Goal: Task Accomplishment & Management: Use online tool/utility

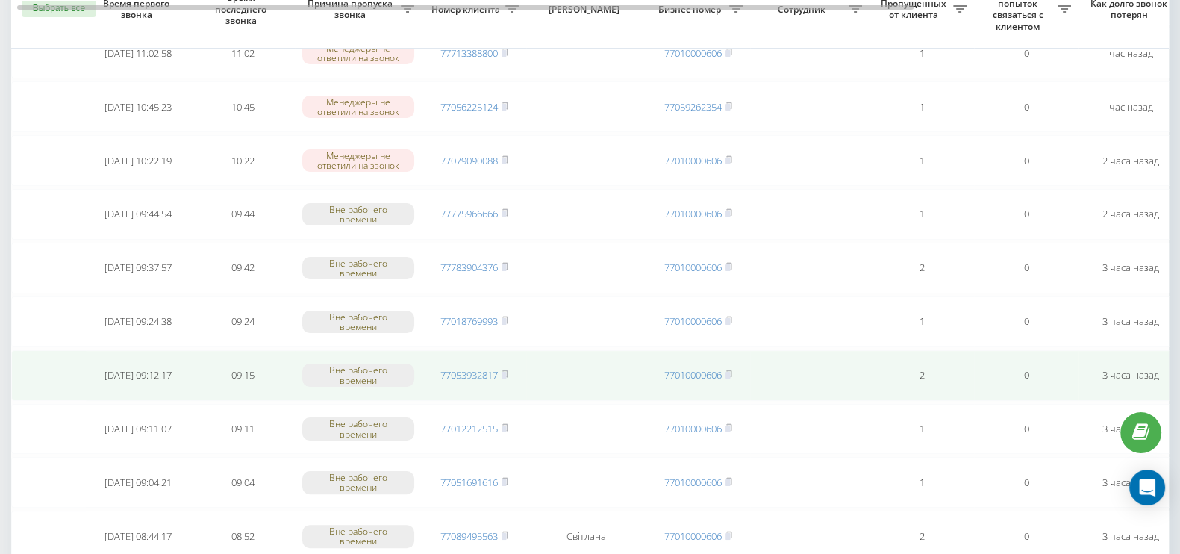
scroll to position [626, 0]
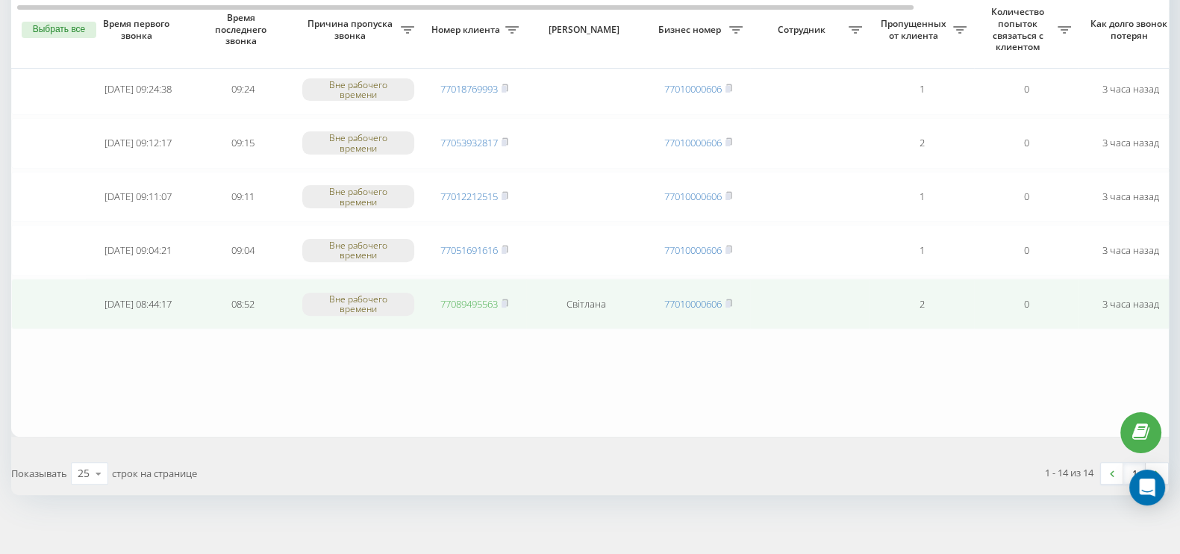
click at [478, 297] on link "77089495563" at bounding box center [468, 303] width 57 height 13
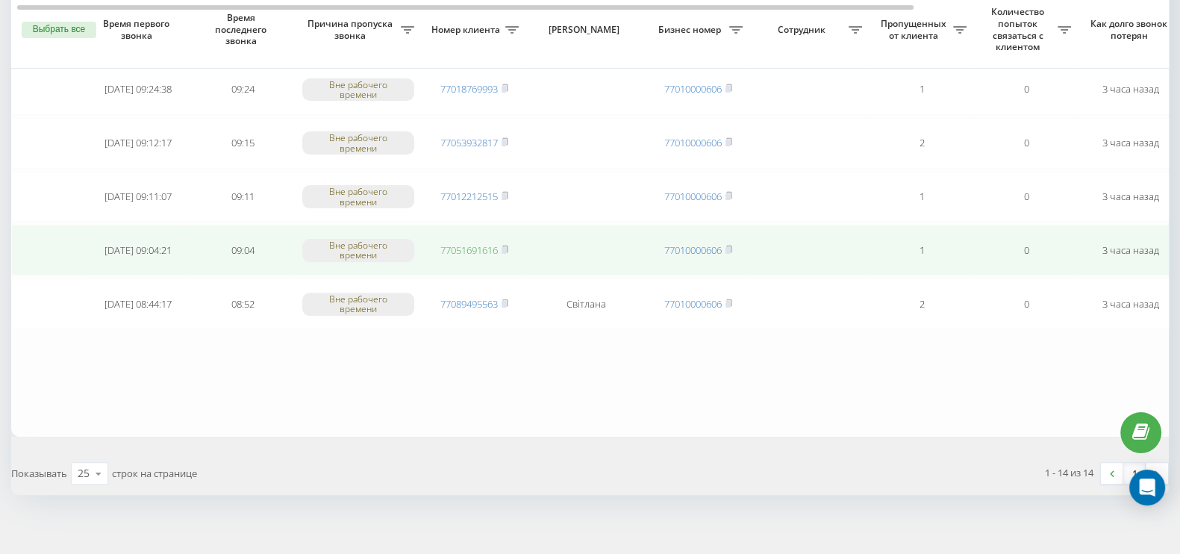
click at [475, 243] on link "77051691616" at bounding box center [468, 249] width 57 height 13
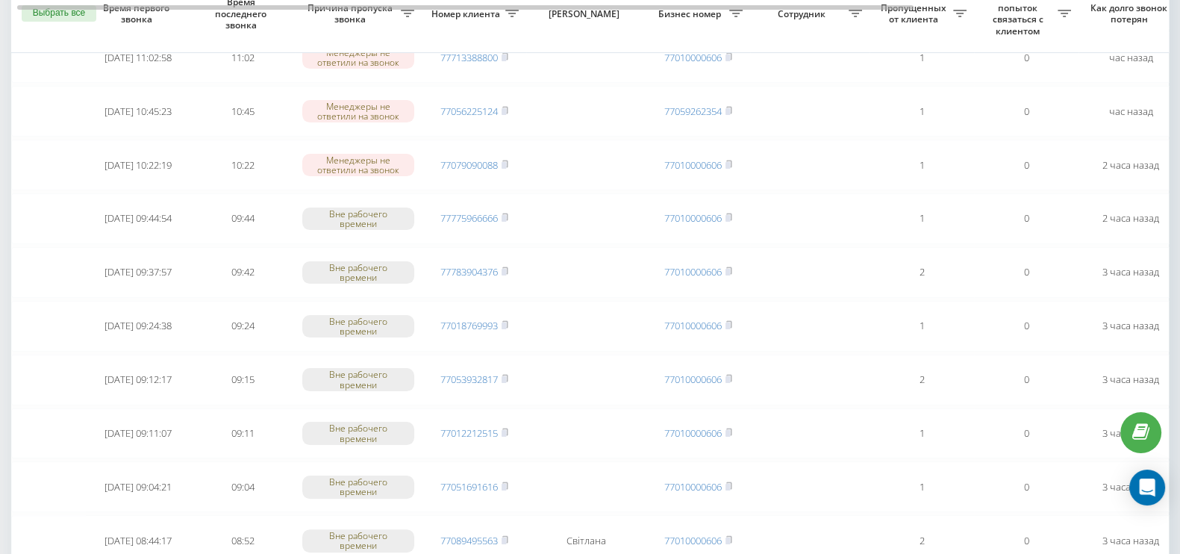
scroll to position [372, 0]
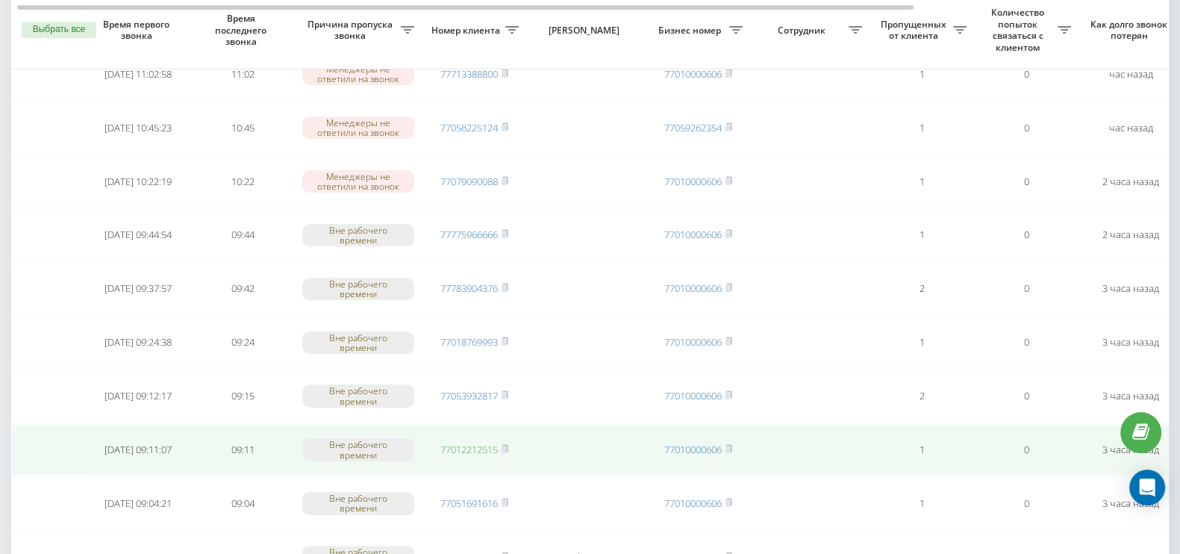
click at [488, 443] on link "77012212515" at bounding box center [468, 449] width 57 height 13
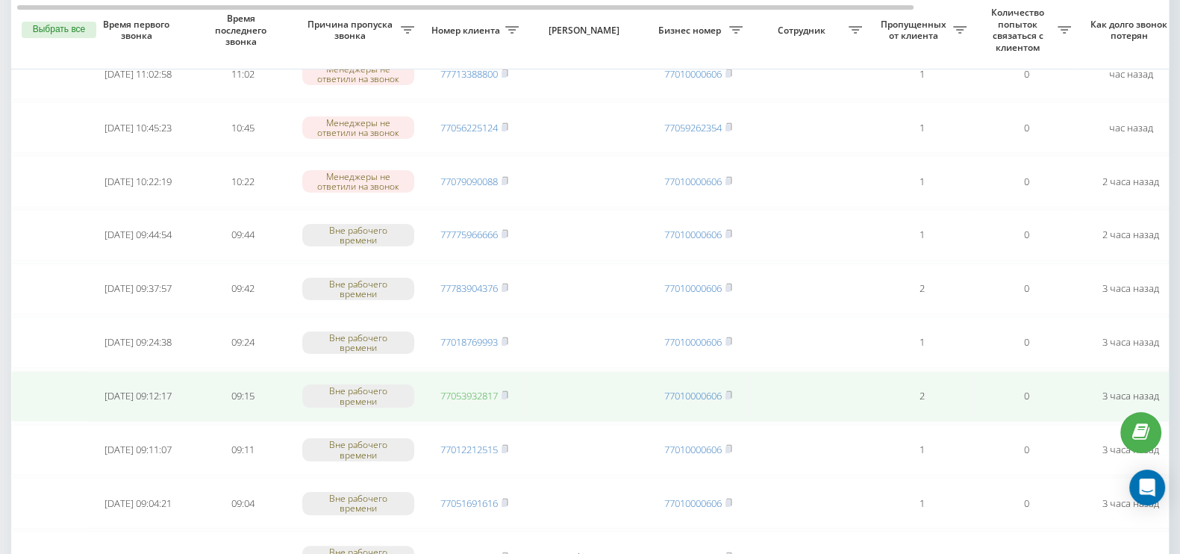
click at [485, 389] on link "77053932817" at bounding box center [468, 395] width 57 height 13
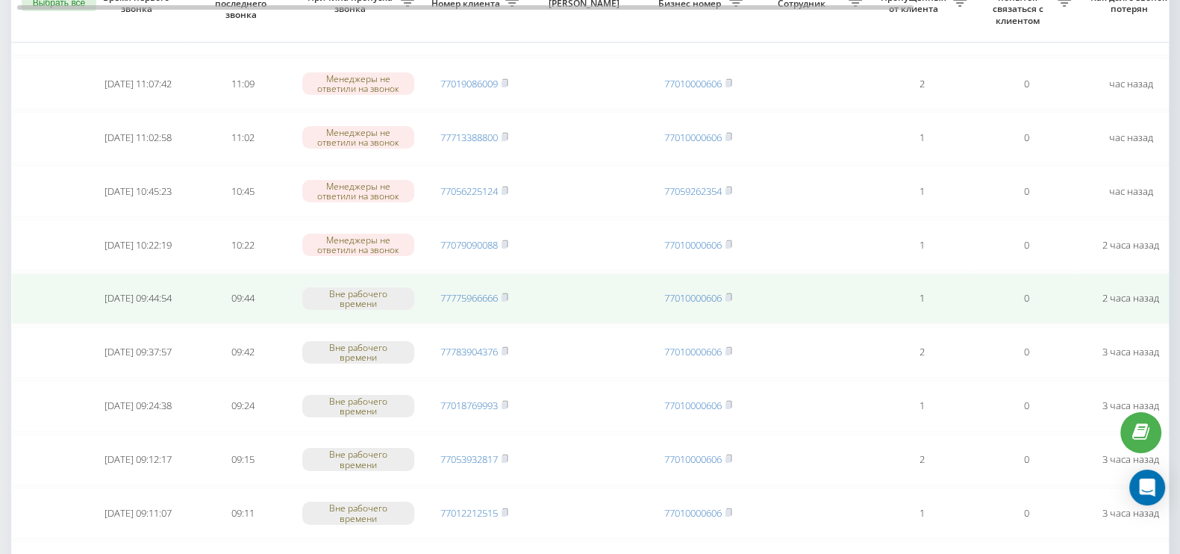
scroll to position [280, 0]
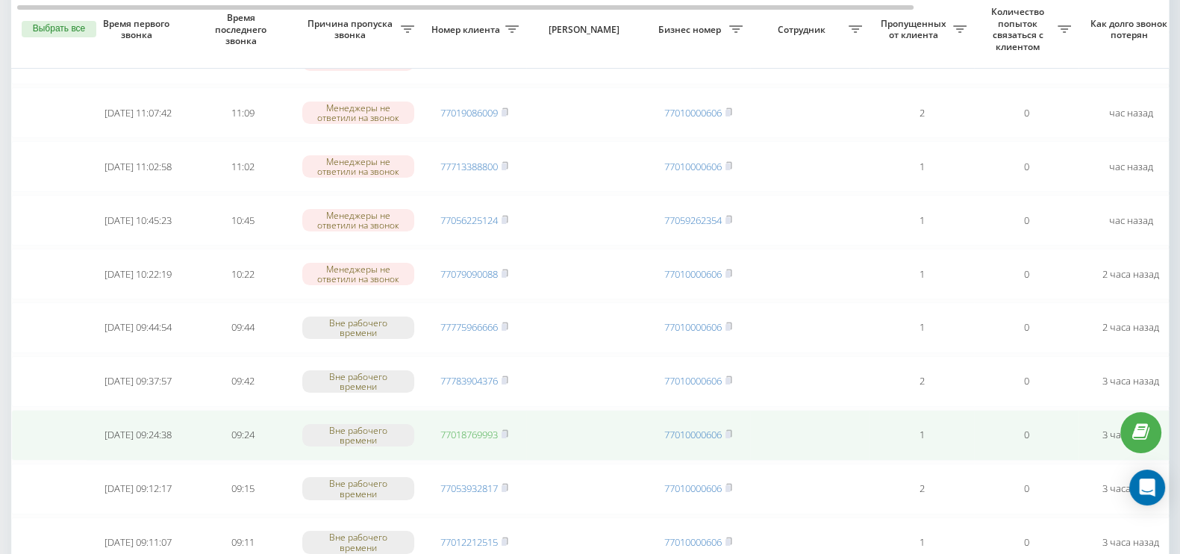
click at [455, 428] on link "77018769993" at bounding box center [468, 434] width 57 height 13
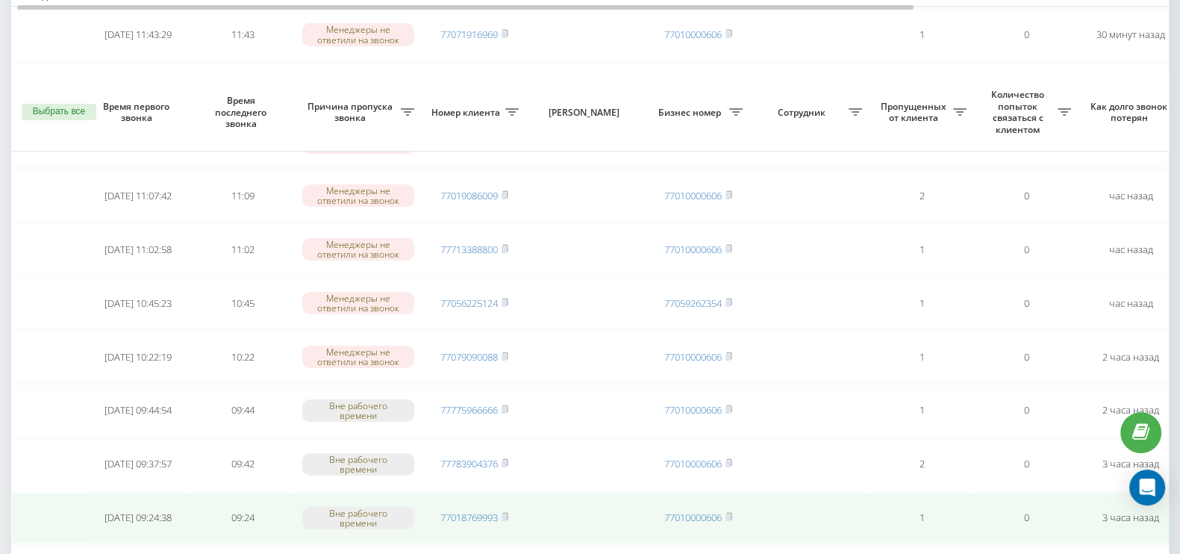
scroll to position [186, 0]
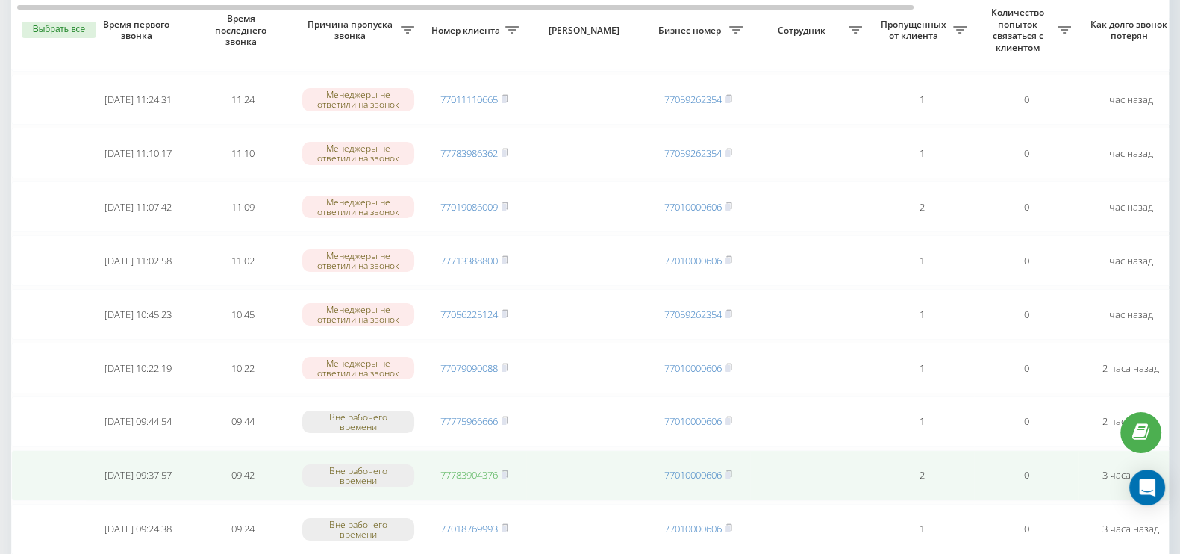
click at [474, 468] on link "77783904376" at bounding box center [468, 474] width 57 height 13
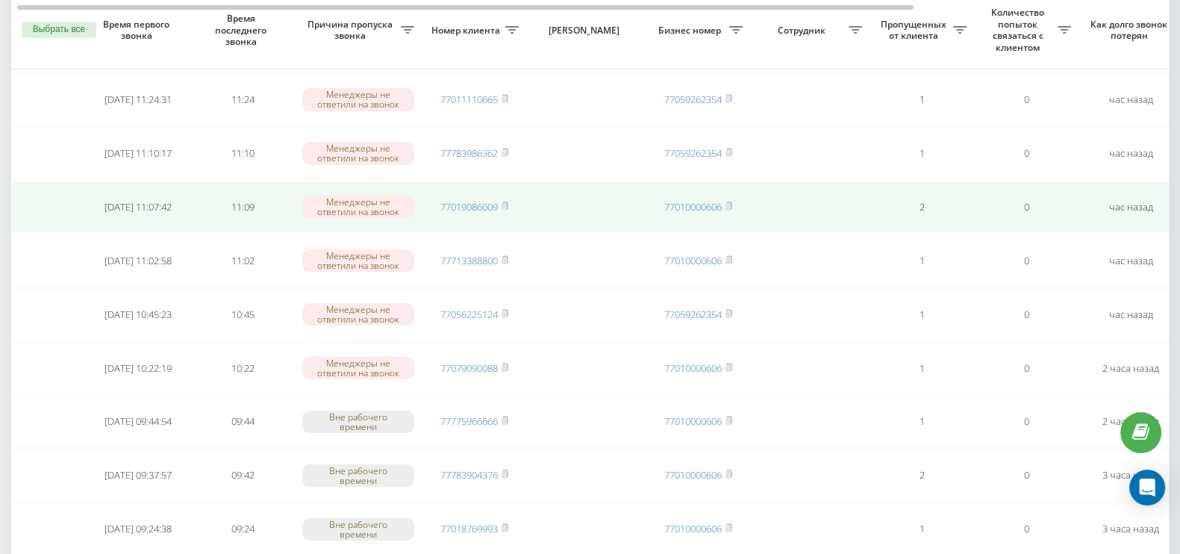
scroll to position [63, 0]
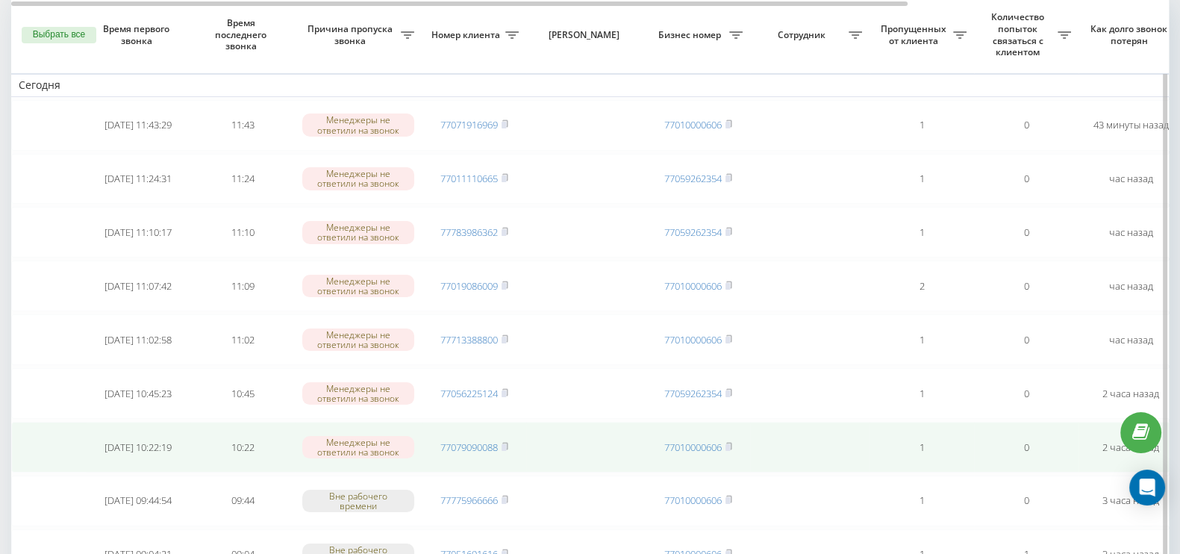
scroll to position [93, 0]
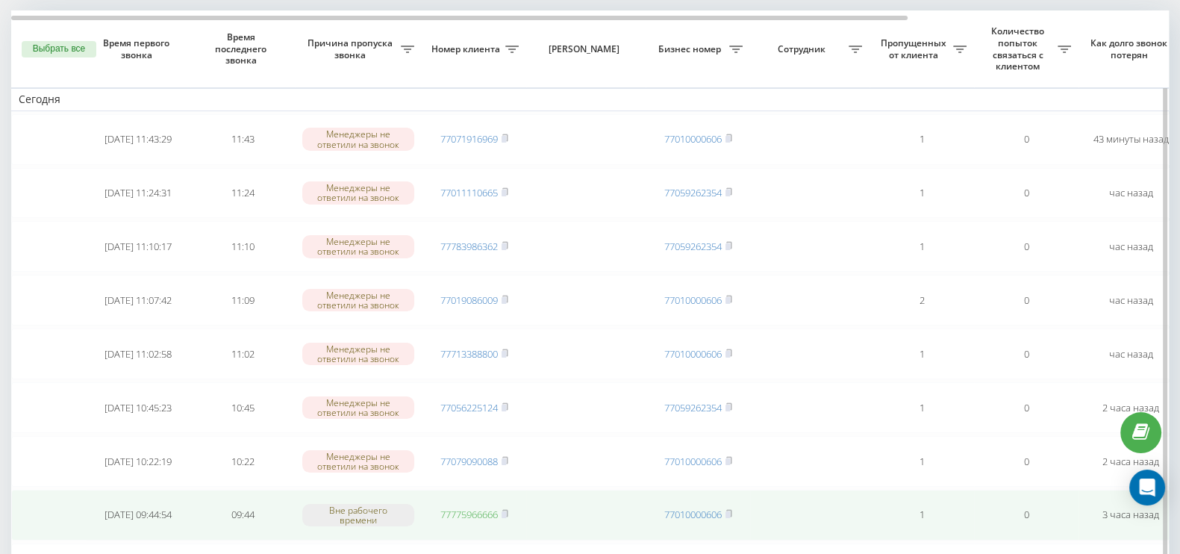
click at [477, 508] on link "77775966666" at bounding box center [468, 514] width 57 height 13
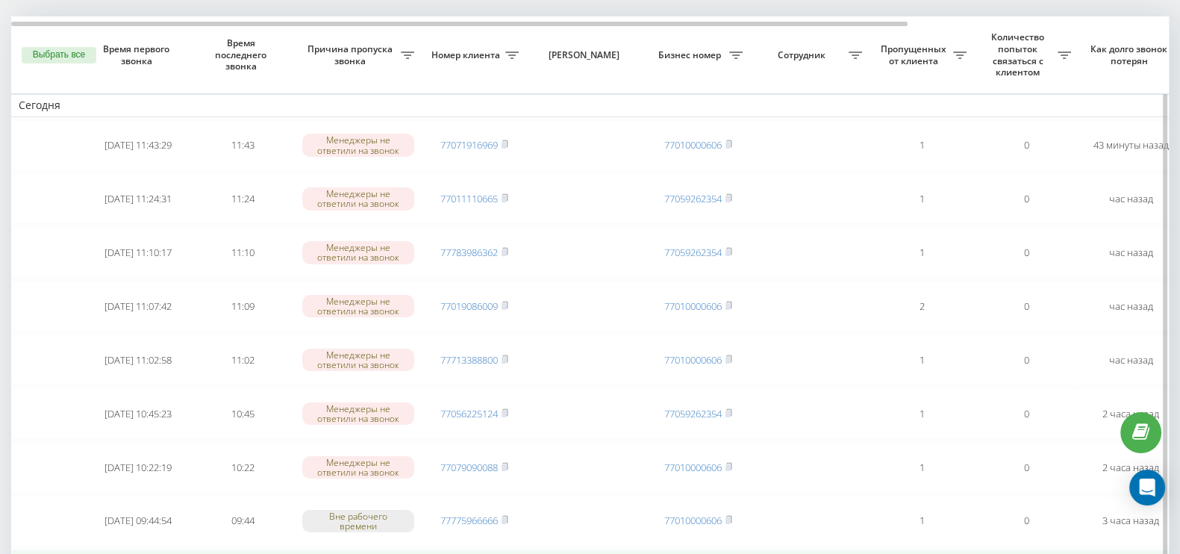
scroll to position [186, 0]
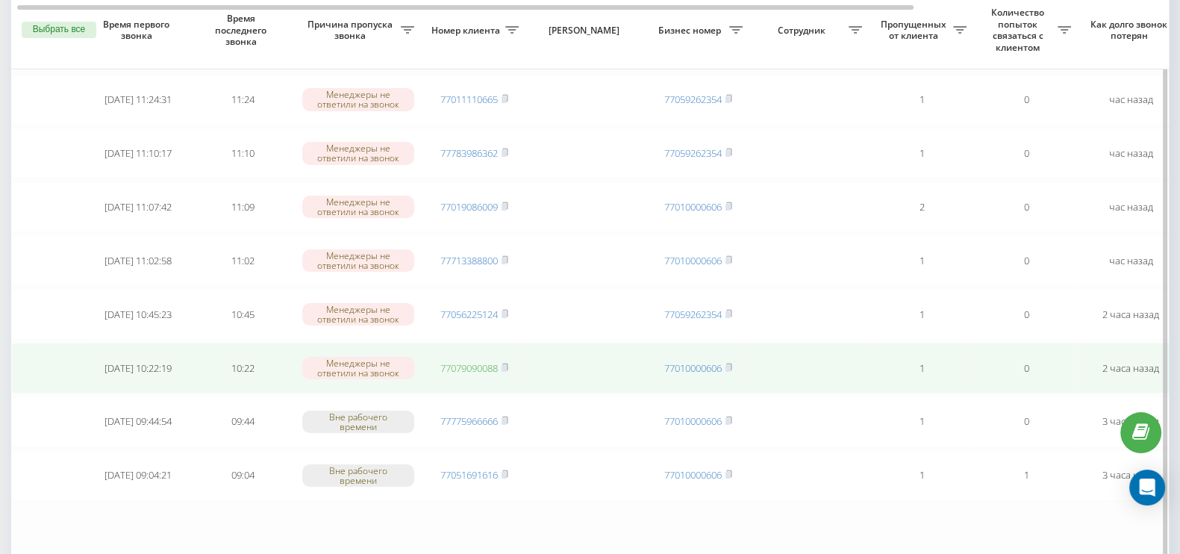
click at [478, 361] on link "77079090088" at bounding box center [468, 367] width 57 height 13
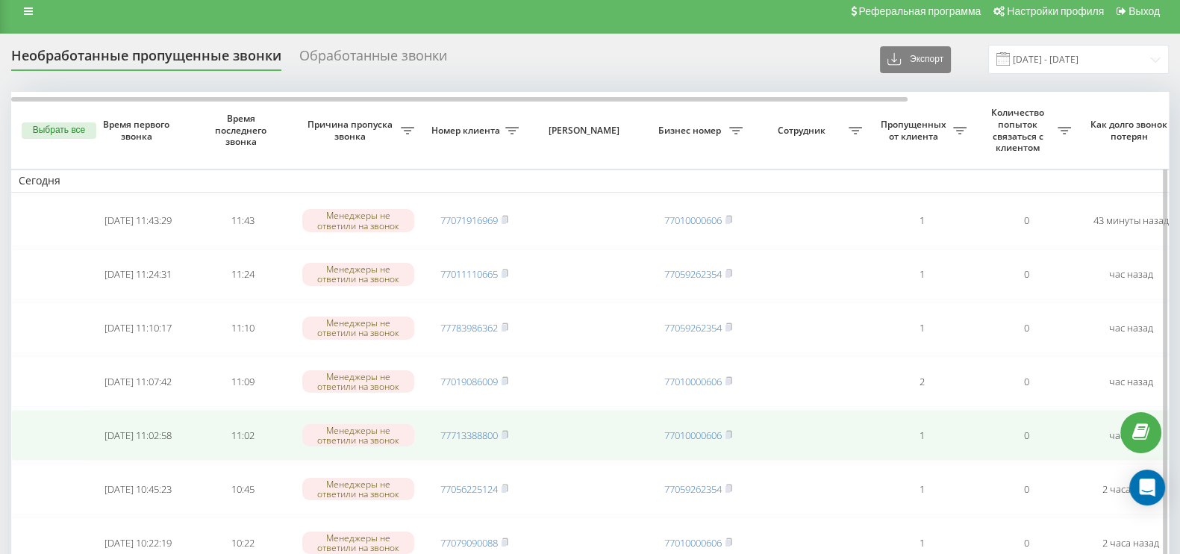
scroll to position [0, 0]
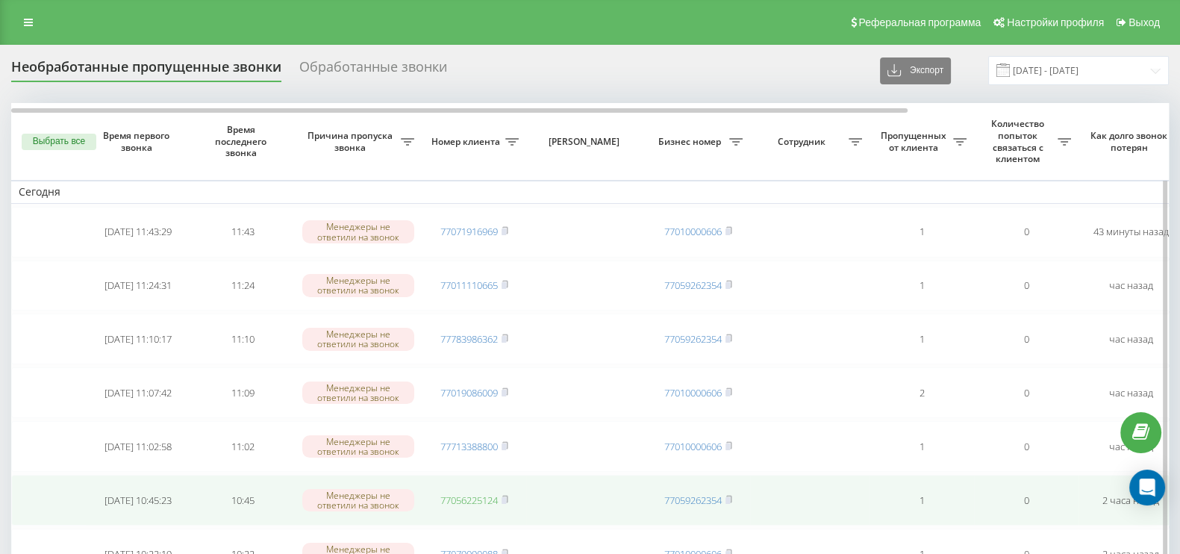
click at [466, 498] on link "77056225124" at bounding box center [468, 499] width 57 height 13
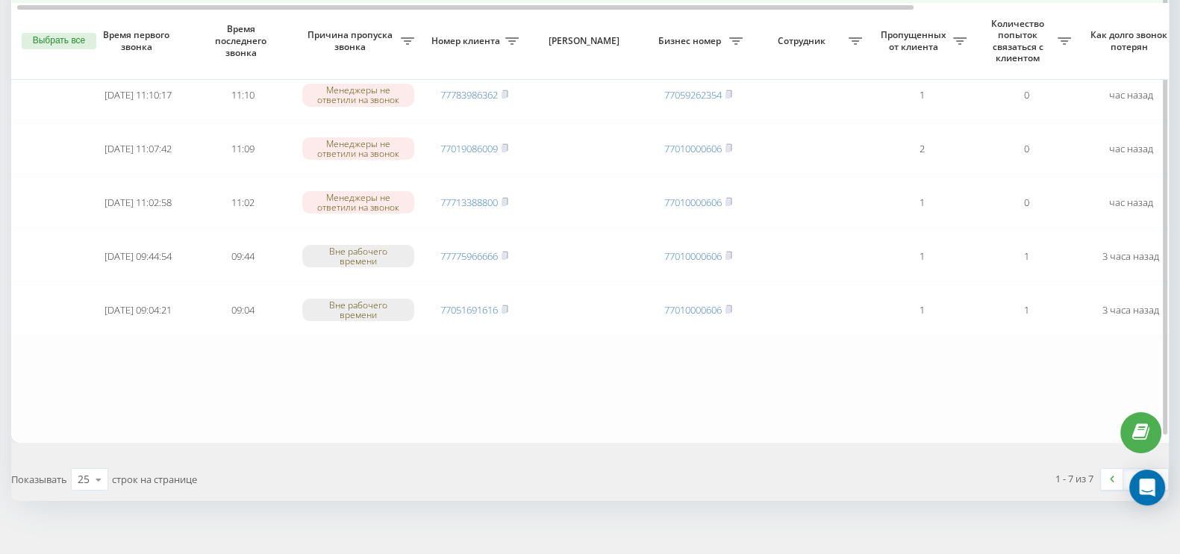
scroll to position [255, 0]
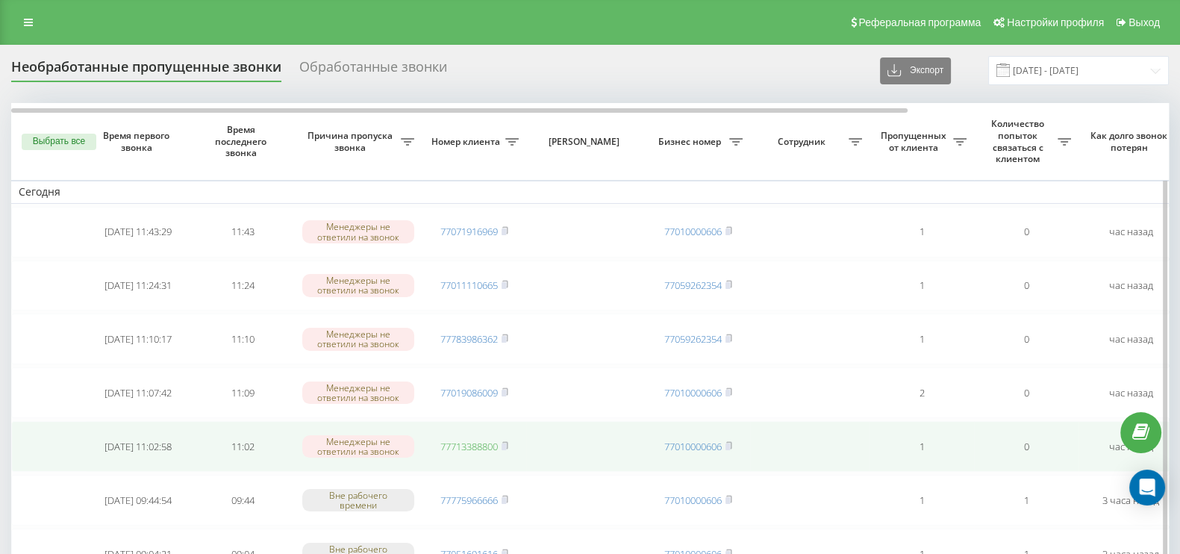
click at [488, 441] on link "77713388800" at bounding box center [468, 446] width 57 height 13
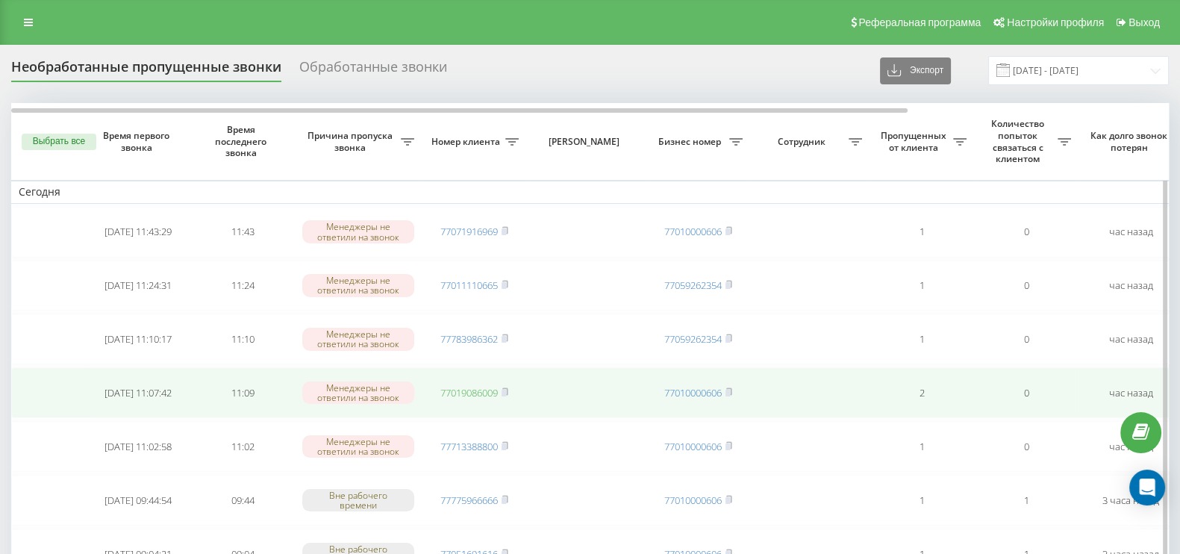
click at [481, 390] on link "77019086009" at bounding box center [468, 392] width 57 height 13
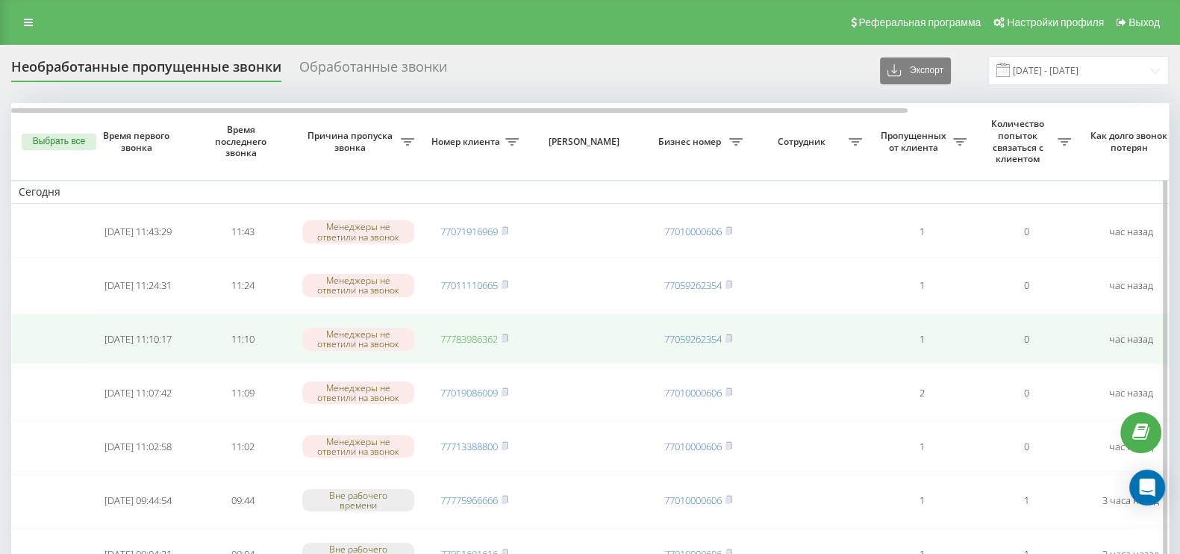
click at [479, 337] on link "77783986362" at bounding box center [468, 338] width 57 height 13
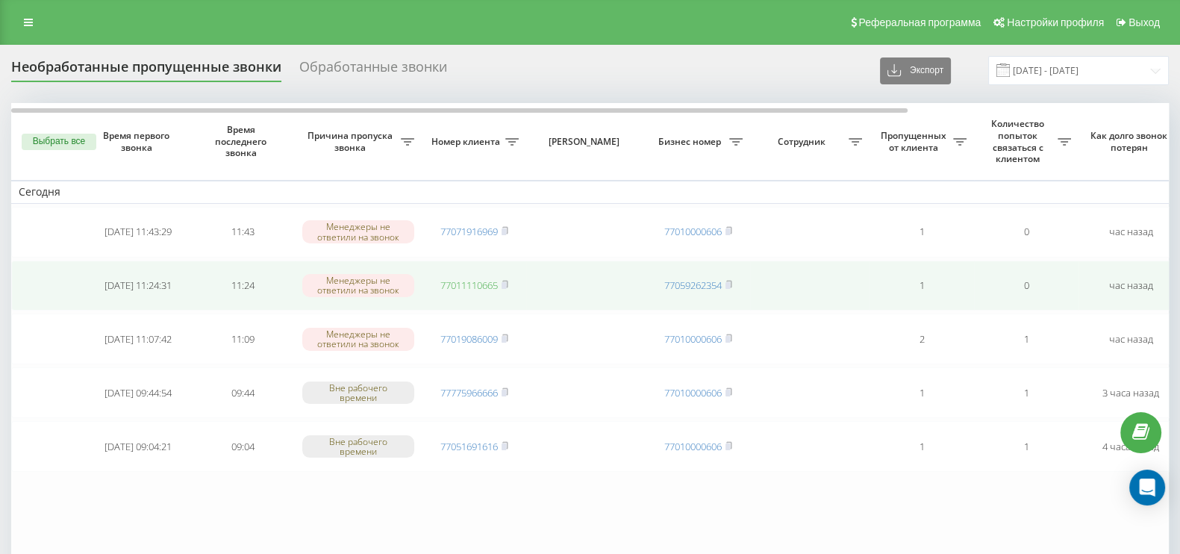
click at [460, 278] on link "77011110665" at bounding box center [468, 284] width 57 height 13
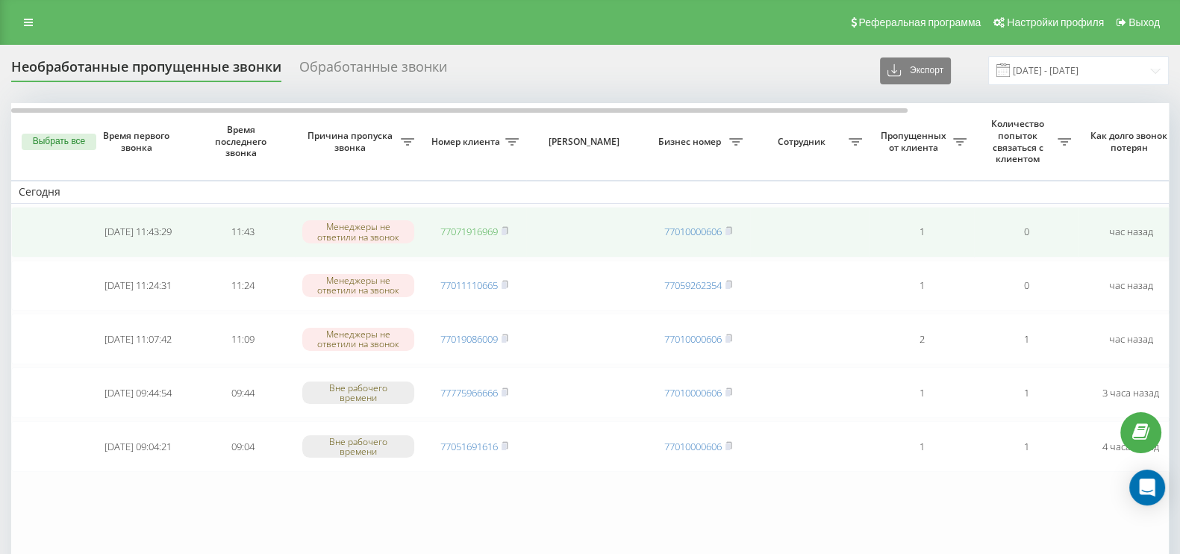
click at [459, 230] on link "77071916969" at bounding box center [468, 231] width 57 height 13
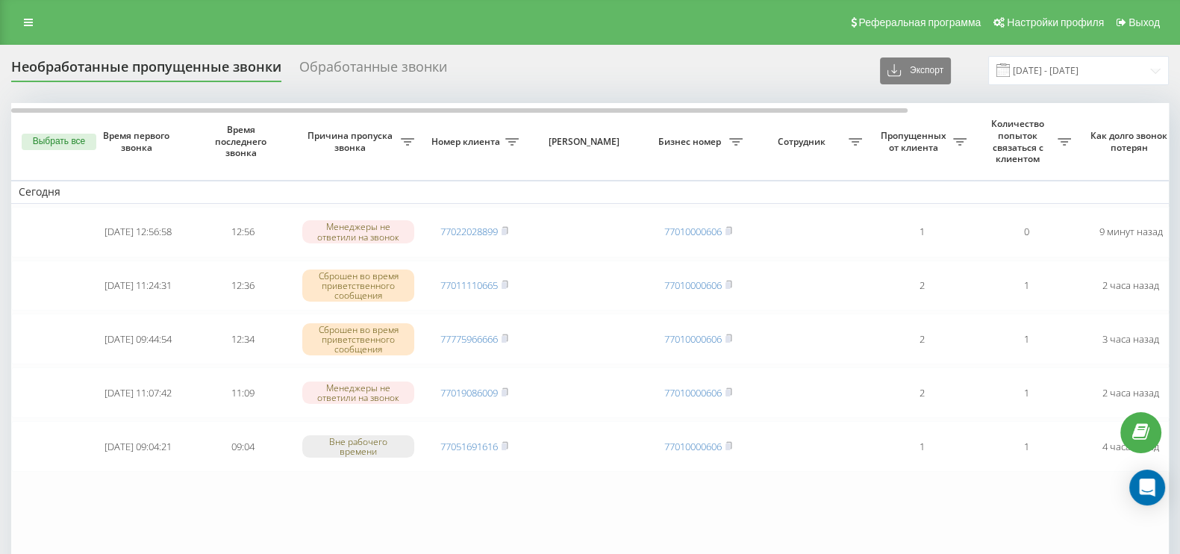
click at [64, 142] on button "Выбрать все" at bounding box center [59, 142] width 75 height 16
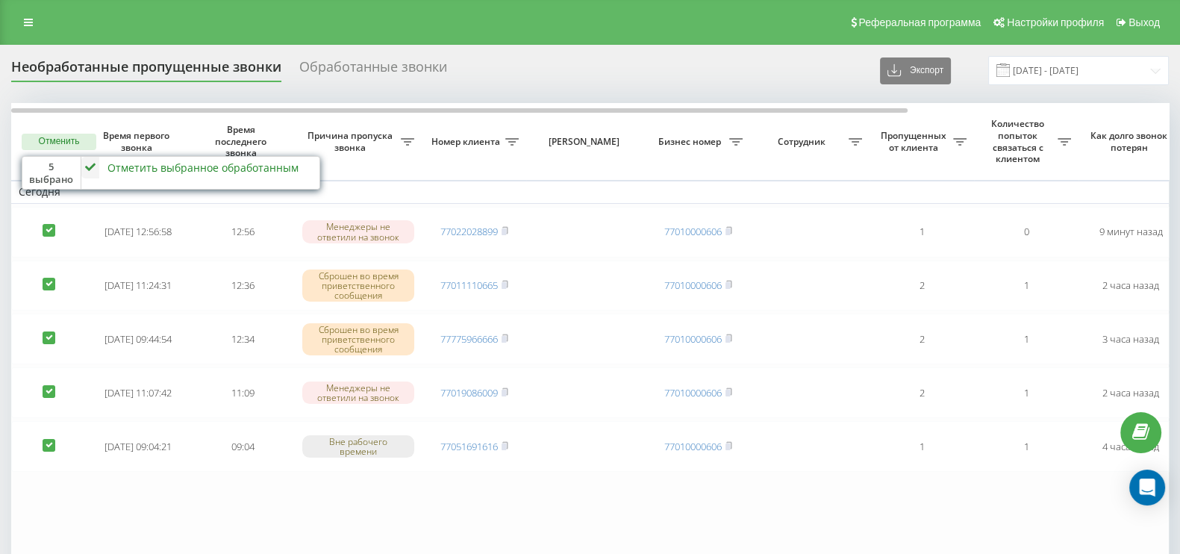
drag, startPoint x: 52, startPoint y: 226, endPoint x: 80, endPoint y: 191, distance: 44.7
click at [52, 224] on label at bounding box center [49, 224] width 13 height 0
checkbox input "false"
click at [90, 169] on icon at bounding box center [90, 168] width 18 height 22
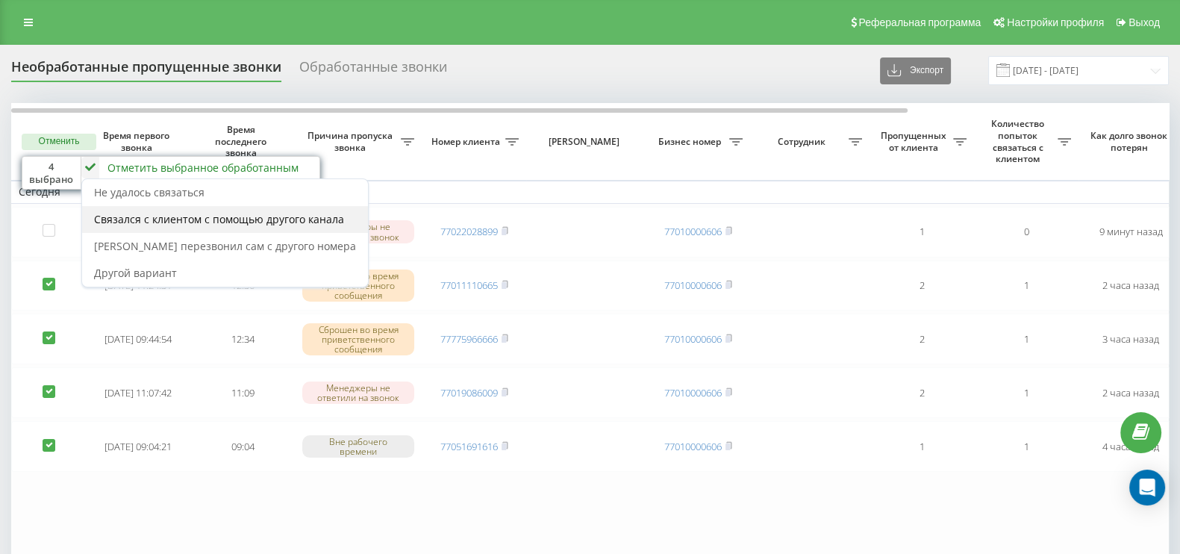
click at [149, 222] on span "Связался с клиентом с помощью другого канала" at bounding box center [219, 219] width 250 height 14
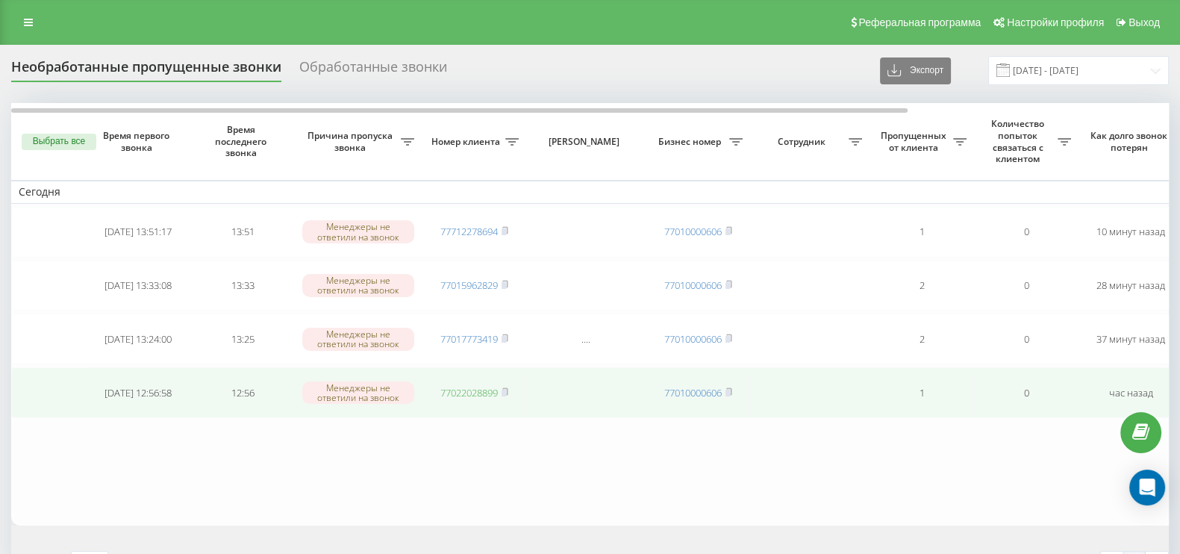
click at [481, 390] on link "77022028899" at bounding box center [468, 392] width 57 height 13
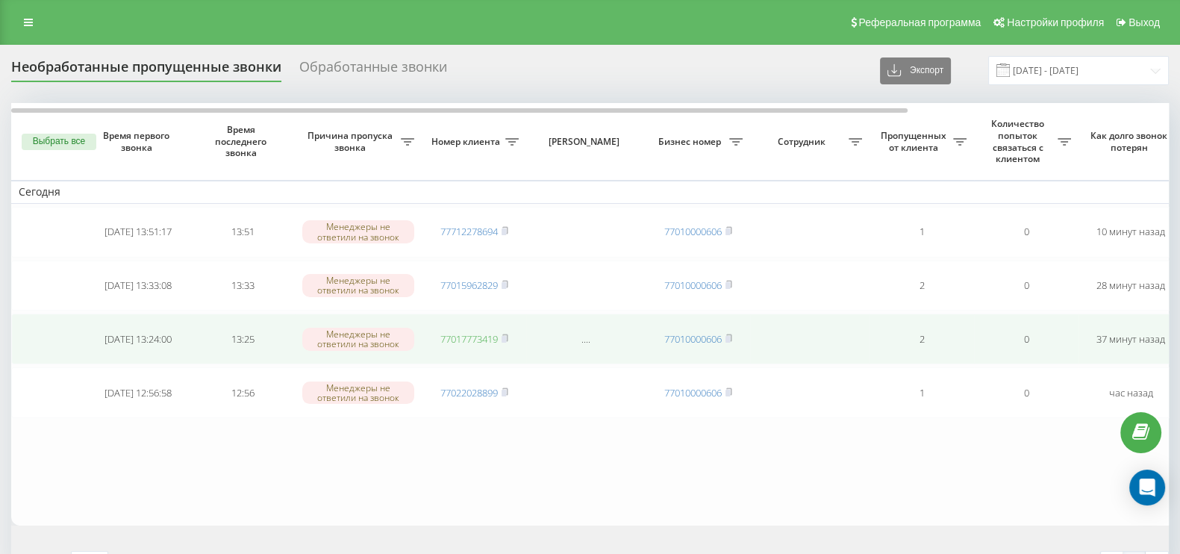
click at [479, 332] on link "77017773419" at bounding box center [468, 338] width 57 height 13
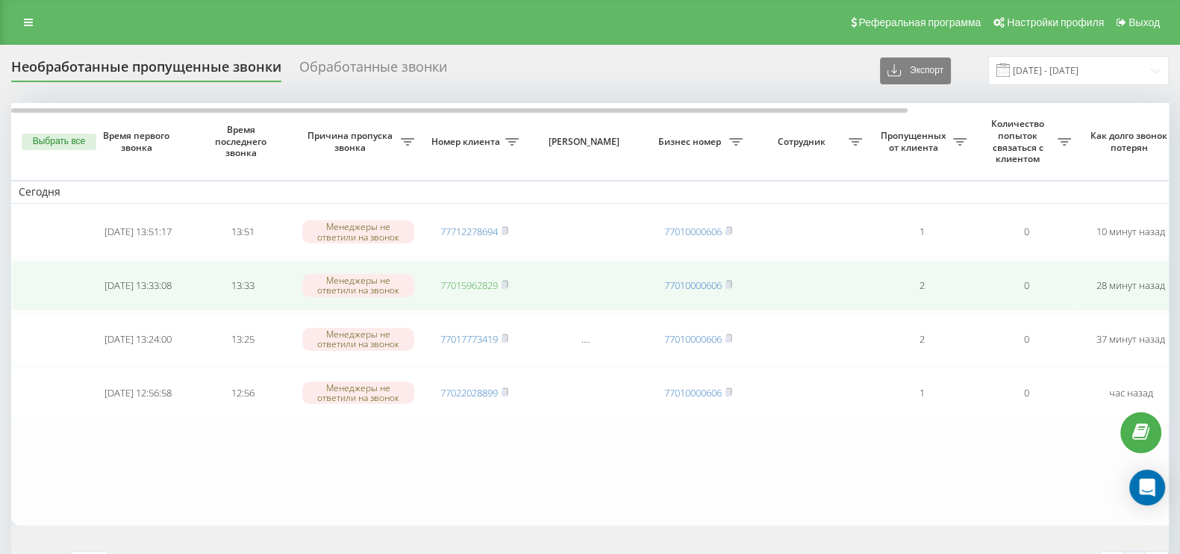
click at [479, 286] on link "77015962829" at bounding box center [468, 284] width 57 height 13
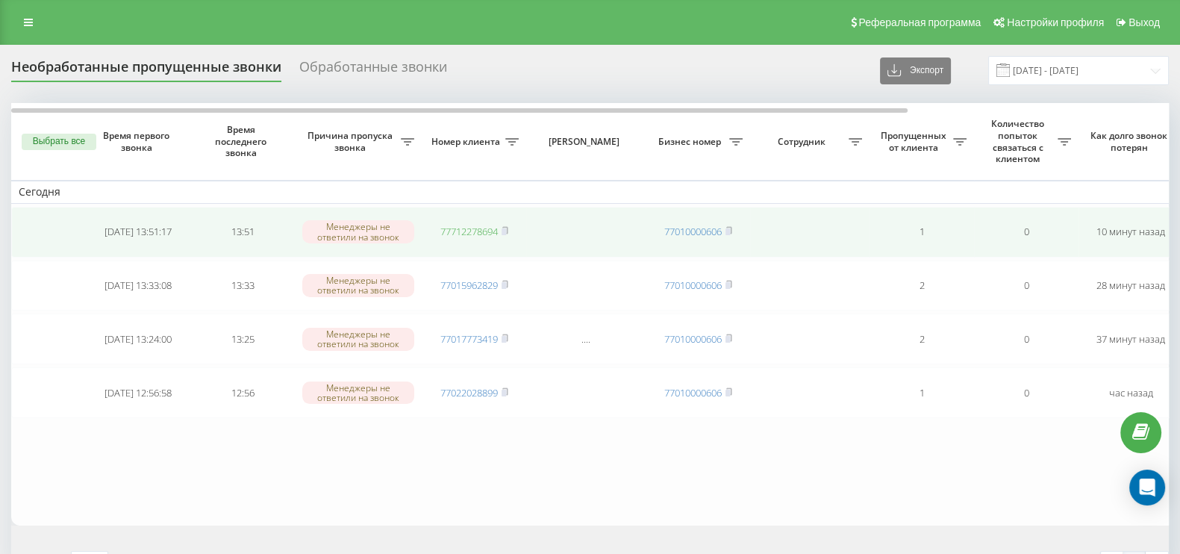
click at [475, 230] on link "77712278694" at bounding box center [468, 231] width 57 height 13
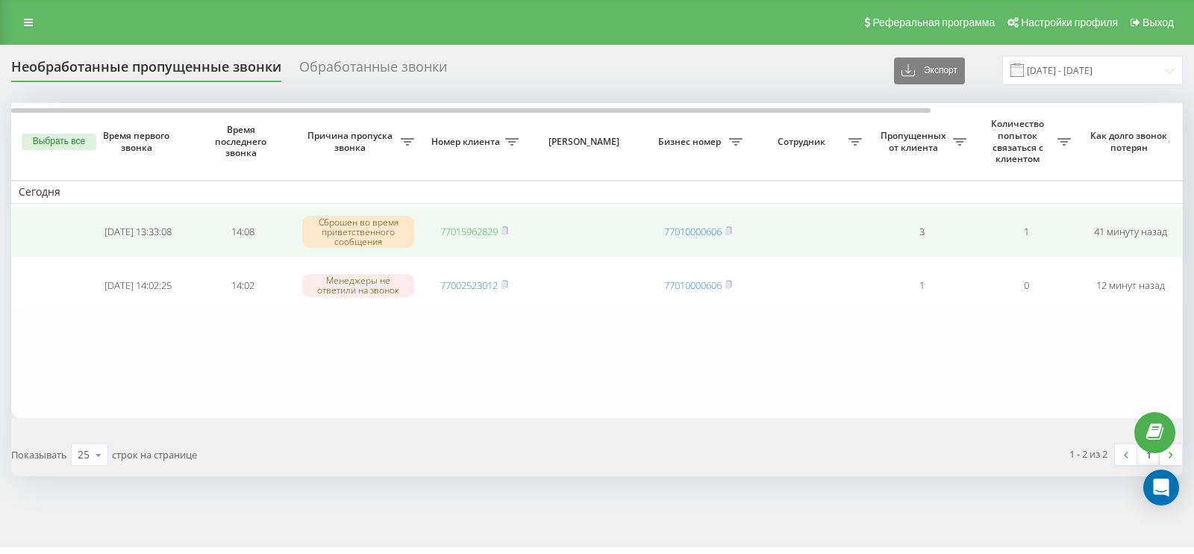
click at [485, 231] on link "77015962829" at bounding box center [468, 231] width 57 height 13
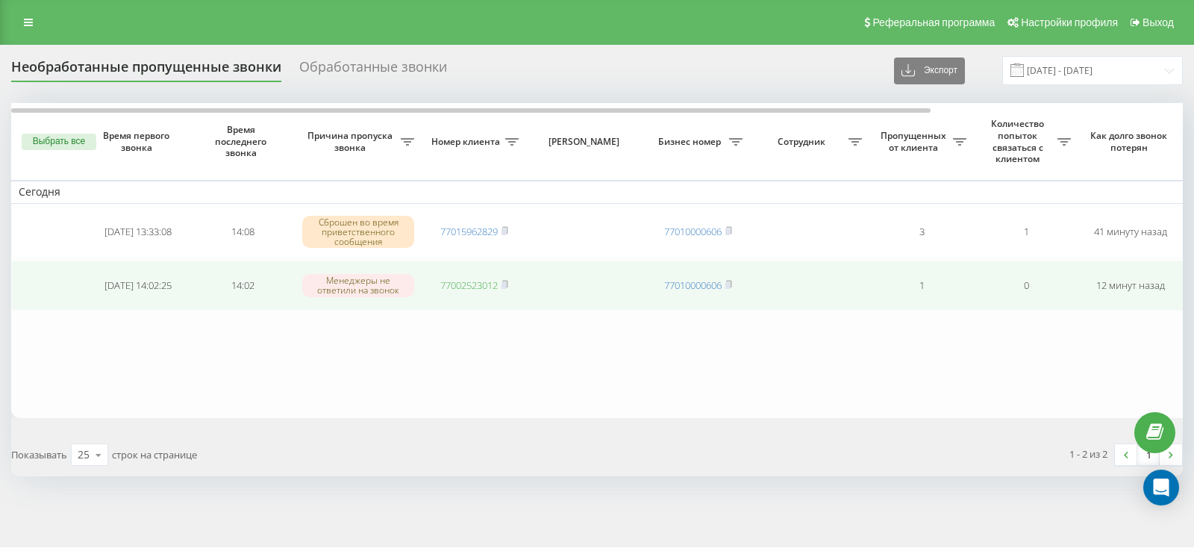
click at [473, 286] on link "77002523012" at bounding box center [468, 284] width 57 height 13
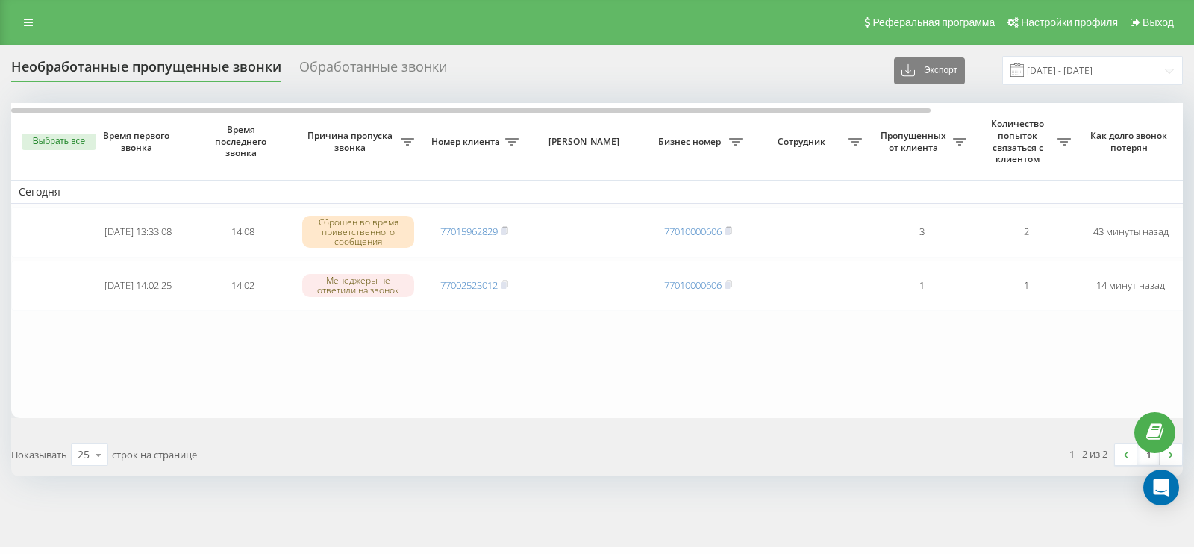
click at [67, 134] on button "Выбрать все" at bounding box center [59, 142] width 75 height 16
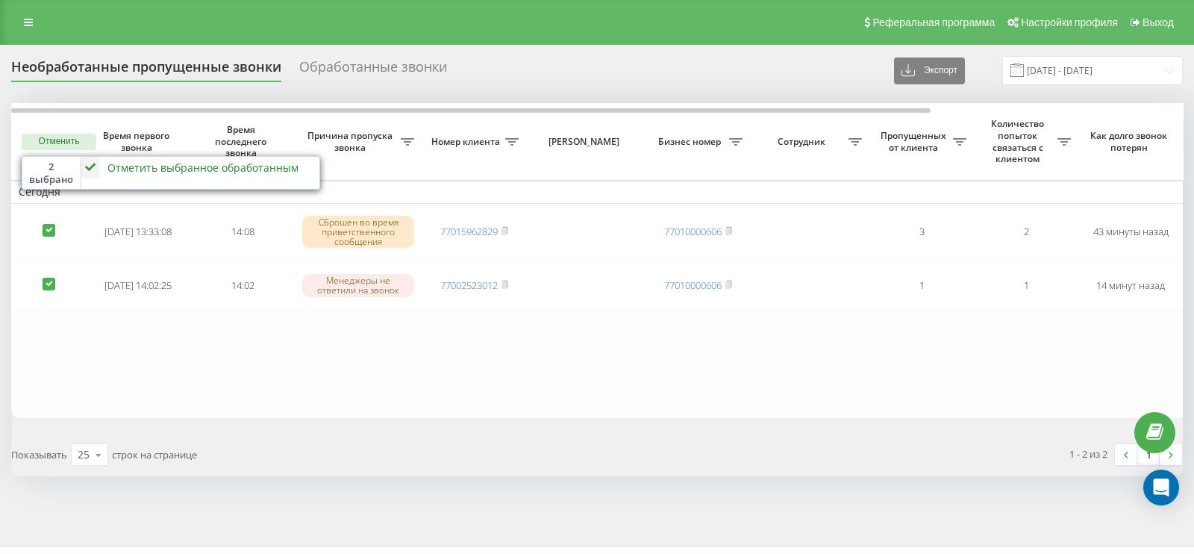
click at [86, 162] on icon at bounding box center [90, 168] width 18 height 22
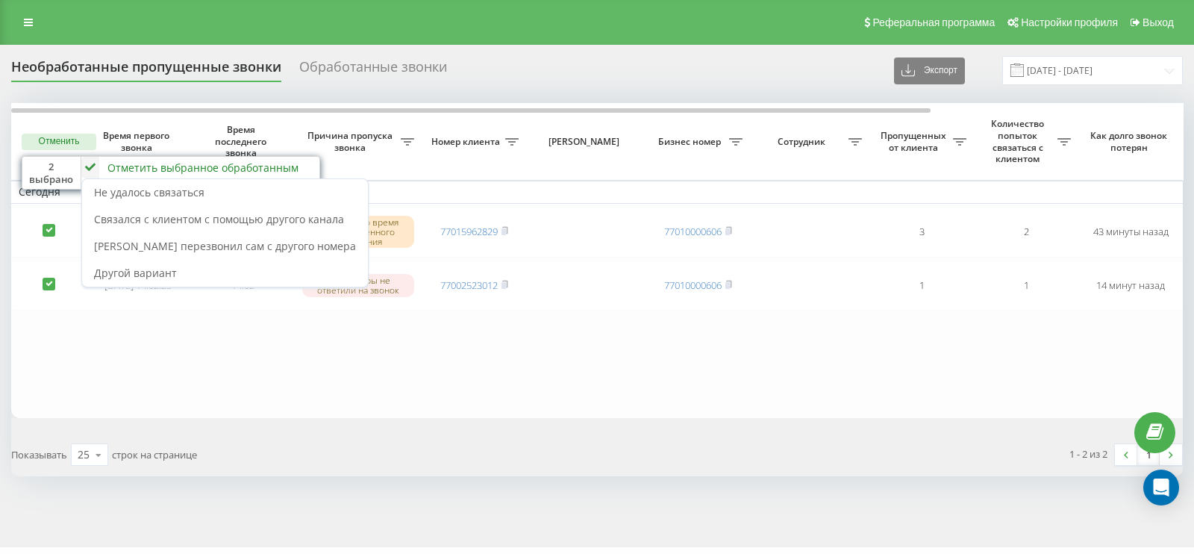
drag, startPoint x: 131, startPoint y: 211, endPoint x: 88, endPoint y: 4, distance: 210.4
click at [131, 212] on span "Связался с клиентом с помощью другого канала" at bounding box center [219, 219] width 250 height 14
